Goal: Task Accomplishment & Management: Complete application form

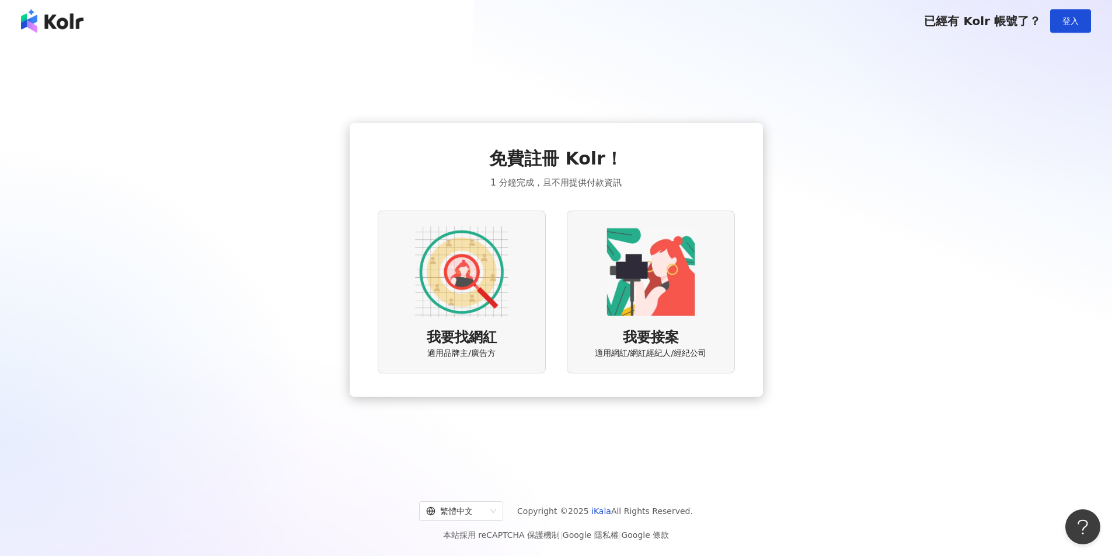
click at [646, 287] on img at bounding box center [650, 271] width 93 height 93
click at [458, 262] on img at bounding box center [461, 271] width 93 height 93
